Goal: Information Seeking & Learning: Learn about a topic

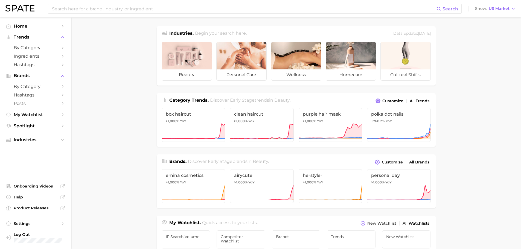
click at [76, 10] on input at bounding box center [243, 8] width 385 height 9
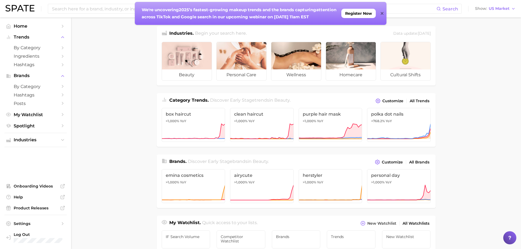
click at [73, 74] on main "Industries. Begin your search here. Data update: [DATE] beauty personal care we…" at bounding box center [296, 230] width 450 height 427
click at [381, 13] on icon at bounding box center [381, 13] width 3 height 4
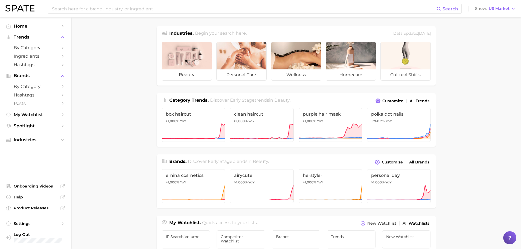
click at [62, 49] on icon "Sidebar" at bounding box center [62, 47] width 5 height 5
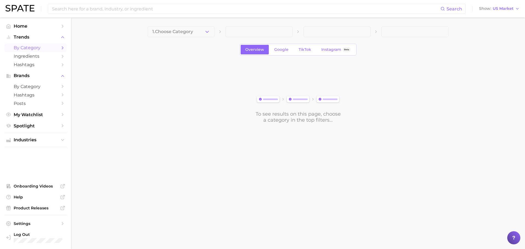
click at [206, 31] on polyline "button" at bounding box center [207, 31] width 3 height 1
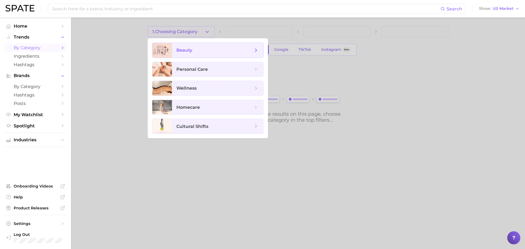
click at [194, 51] on span "beauty" at bounding box center [214, 50] width 77 height 6
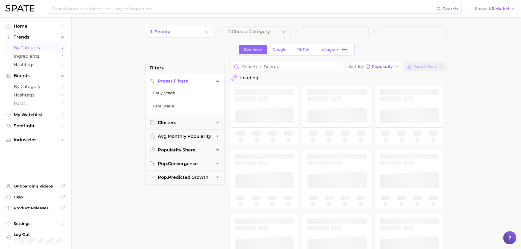
click at [267, 33] on span "2. Choose Category" at bounding box center [249, 31] width 42 height 5
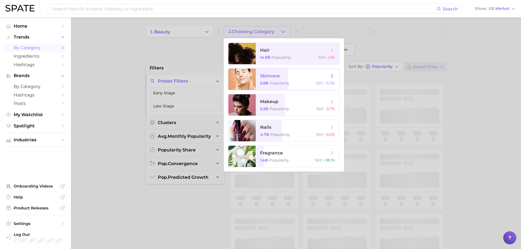
click at [279, 81] on span "Popularity" at bounding box center [280, 83] width 20 height 5
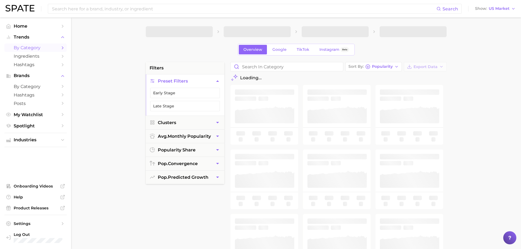
click at [329, 33] on span at bounding box center [334, 31] width 67 height 11
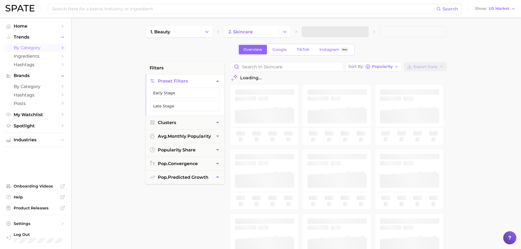
click at [396, 33] on span at bounding box center [412, 31] width 67 height 11
click at [268, 69] on input "Search in skincare" at bounding box center [286, 66] width 112 height 9
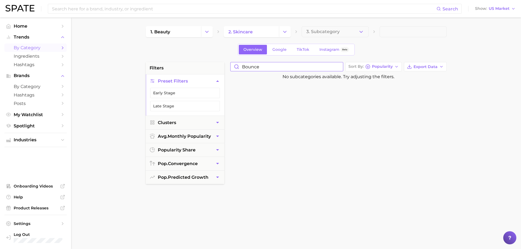
click at [272, 66] on input "bounce" at bounding box center [286, 66] width 112 height 9
type input "b"
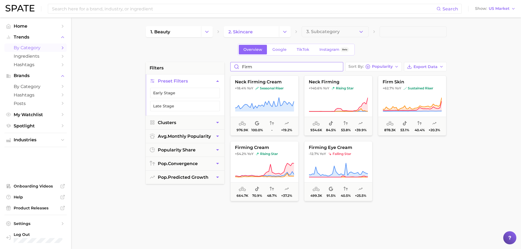
click at [249, 68] on input "firm" at bounding box center [286, 66] width 112 height 9
click at [249, 67] on input "firm" at bounding box center [286, 66] width 112 height 9
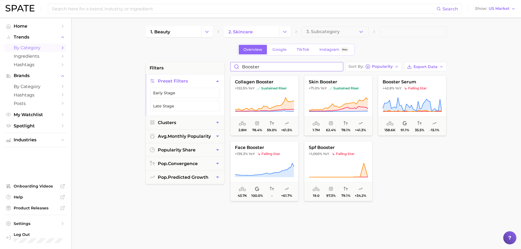
type input "booster"
click at [332, 96] on button "skin booster +71.0% YoY sustained riser 1.7m 62.4% 78.1% +41.3%" at bounding box center [338, 105] width 68 height 60
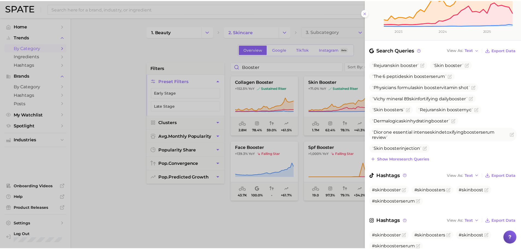
scroll to position [161, 0]
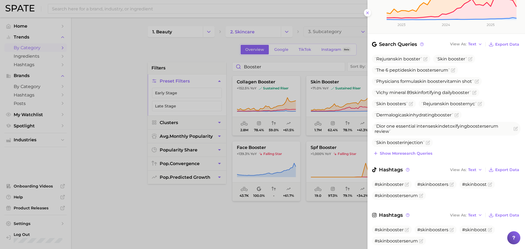
drag, startPoint x: 309, startPoint y: 230, endPoint x: 311, endPoint y: 206, distance: 24.4
click at [309, 230] on div at bounding box center [262, 124] width 525 height 249
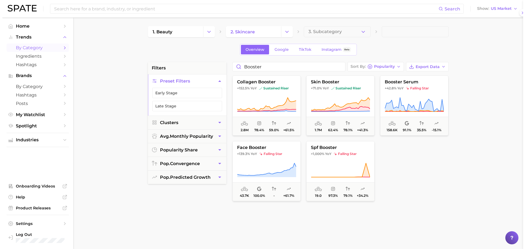
scroll to position [0, 0]
click at [324, 91] on button "skin booster +71.0% YoY sustained riser 1.7m 62.4% 78.1% +41.3%" at bounding box center [338, 105] width 68 height 60
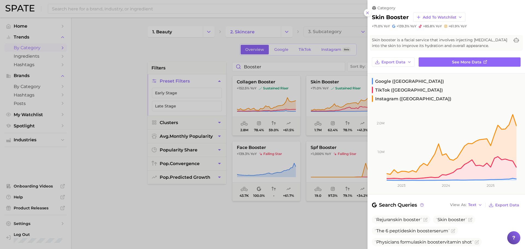
click at [262, 226] on div at bounding box center [262, 124] width 525 height 249
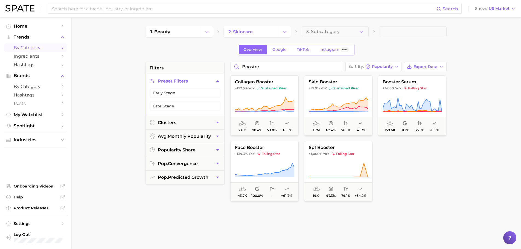
drag, startPoint x: 410, startPoint y: 83, endPoint x: 418, endPoint y: 71, distance: 15.5
click at [410, 82] on span "booster serum" at bounding box center [412, 82] width 68 height 5
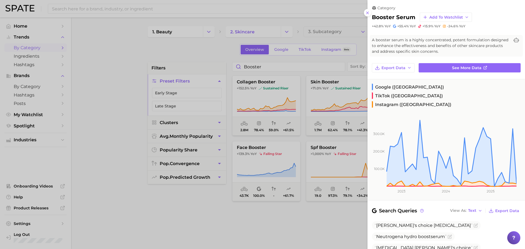
click at [366, 16] on button at bounding box center [367, 12] width 7 height 7
